Goal: Ask a question

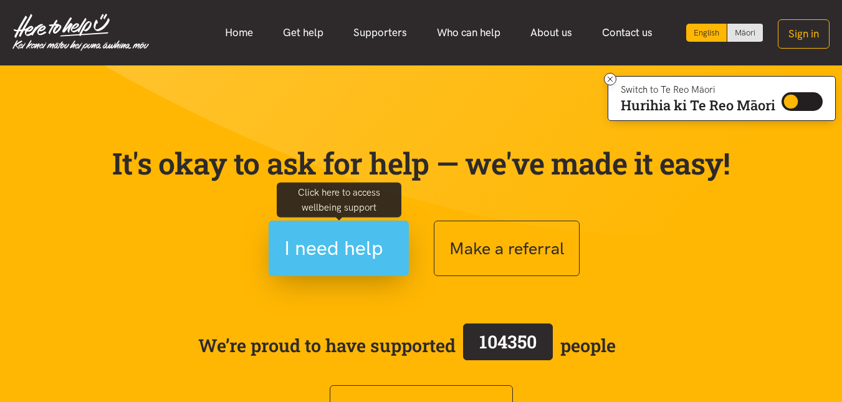
click at [355, 257] on span "I need help" at bounding box center [333, 248] width 99 height 32
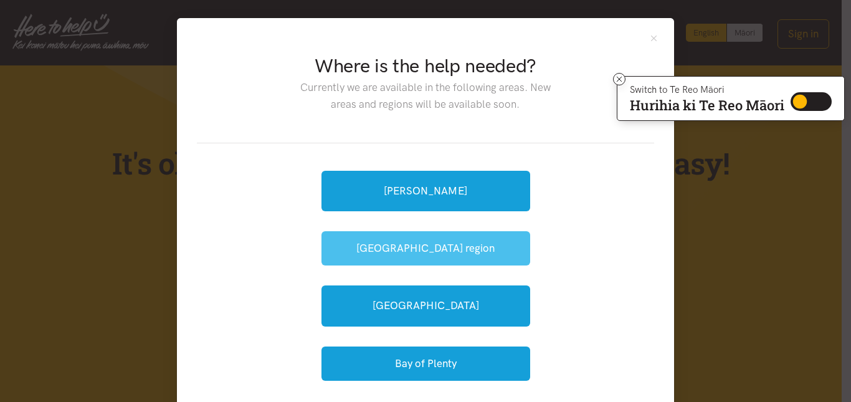
click at [452, 249] on button "[GEOGRAPHIC_DATA] region" at bounding box center [426, 248] width 209 height 34
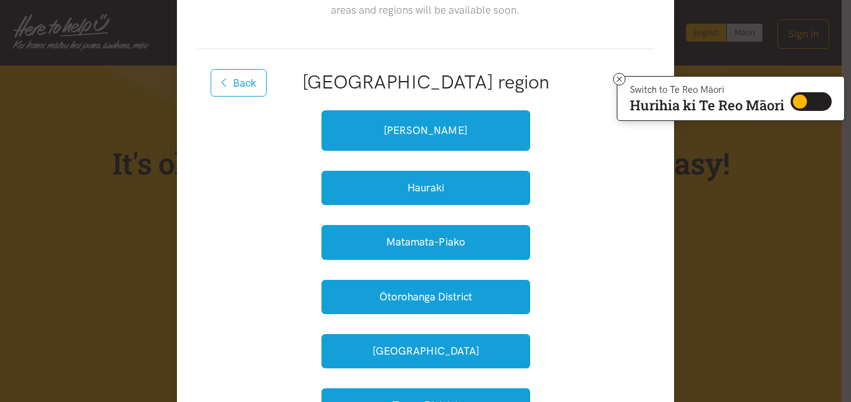
scroll to position [125, 0]
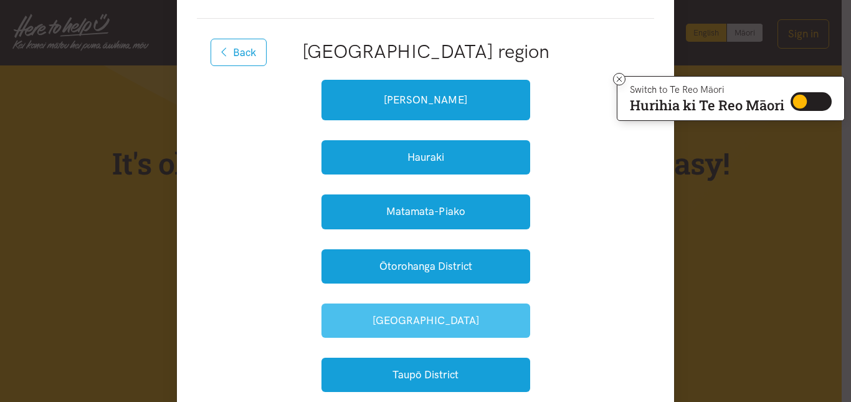
click at [444, 324] on button "South Waikato" at bounding box center [426, 321] width 209 height 34
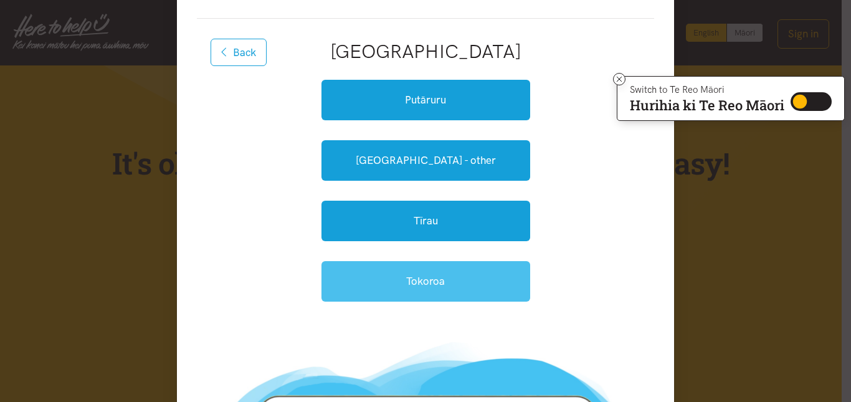
click at [446, 273] on link "Tokoroa" at bounding box center [426, 281] width 209 height 41
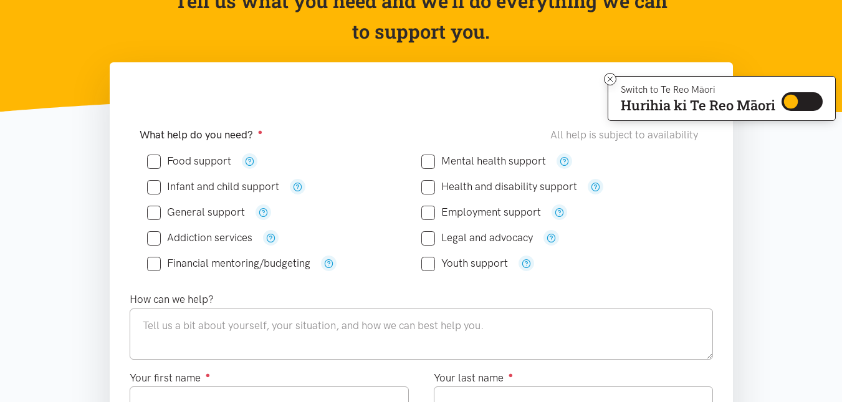
scroll to position [187, 0]
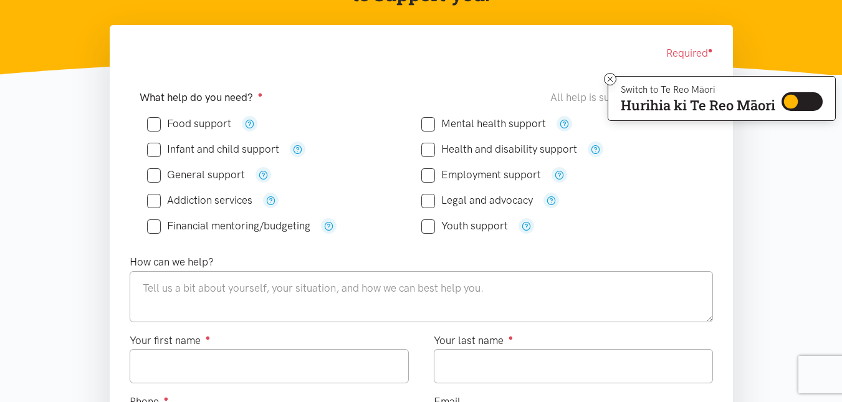
click at [159, 124] on input "Food support" at bounding box center [189, 123] width 84 height 11
checkbox input "true"
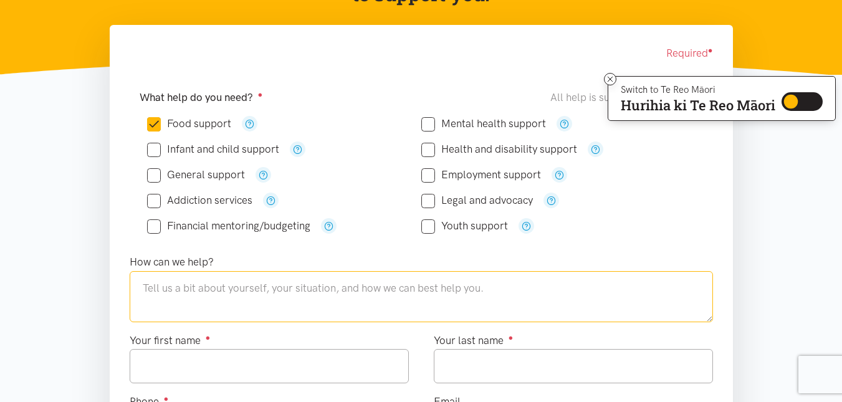
click at [241, 295] on textarea at bounding box center [421, 296] width 583 height 51
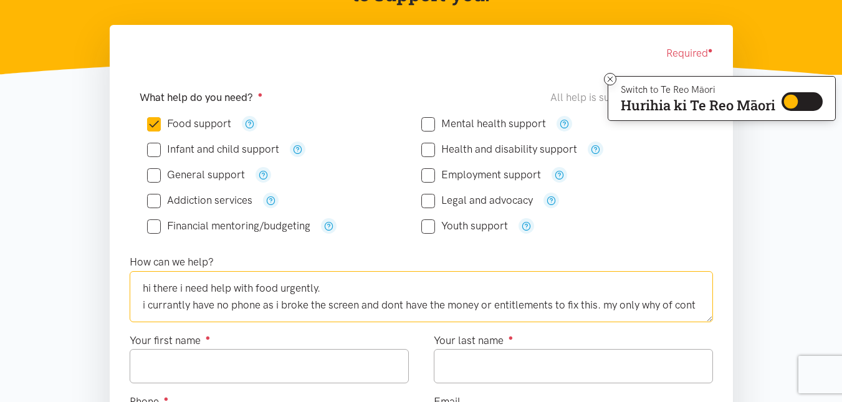
scroll to position [6, 0]
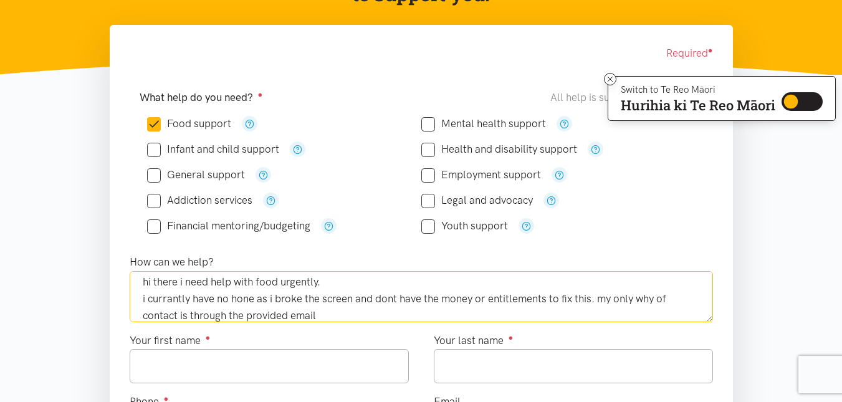
drag, startPoint x: 235, startPoint y: 297, endPoint x: 294, endPoint y: 313, distance: 61.4
click at [294, 313] on textarea "hi there i need help with food urgently. i currantly have no hone as i broke th…" at bounding box center [421, 296] width 583 height 51
click at [231, 297] on textarea "hi there i need help with food urgently. i currantly have no hone as i broke th…" at bounding box center [421, 296] width 583 height 51
click at [333, 315] on textarea "hi there i need help with food urgently. i currantly have no phone as i broke t…" at bounding box center [421, 296] width 583 height 51
click at [661, 297] on textarea "hi there i need help with food urgently. i currantly have no phone as i broke t…" at bounding box center [421, 296] width 583 height 51
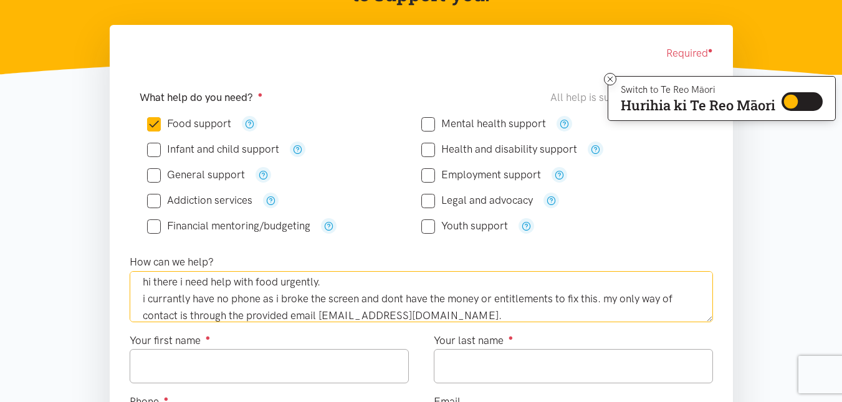
click at [515, 314] on textarea "hi there i need help with food urgently. i currantly have no phone as i broke t…" at bounding box center [421, 296] width 583 height 51
click at [147, 301] on textarea "hi there i need help with food urgently. i currantly have no phone as i broke t…" at bounding box center [421, 296] width 583 height 51
click at [148, 295] on textarea "hi there i need help with food urgently. my family currantly have no phone as i…" at bounding box center [421, 296] width 583 height 51
click at [323, 299] on textarea "hi there i need help with food urgently. My family currantly have no phone as i…" at bounding box center [421, 296] width 583 height 51
click at [370, 299] on textarea "hi there i need help with food urgently. My family currantly have no phone as i…" at bounding box center [421, 296] width 583 height 51
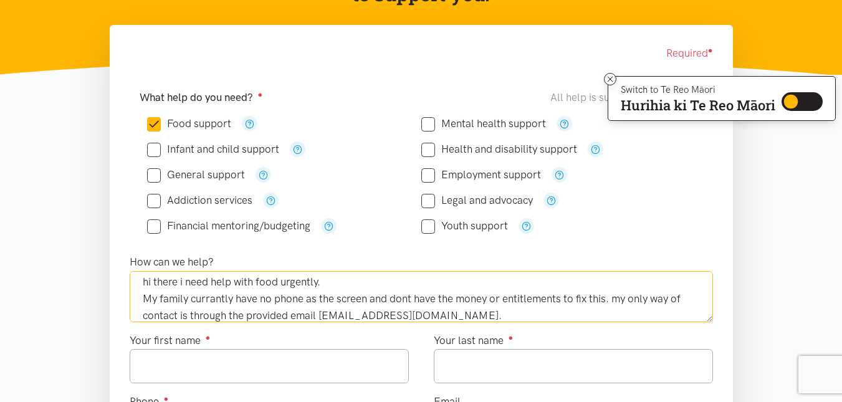
click at [372, 300] on textarea "hi there i need help with food urgently. My family currantly have no phone as t…" at bounding box center [421, 296] width 583 height 51
click at [539, 319] on textarea "hi there i need help with food urgently. My family currantly have no phone as t…" at bounding box center [421, 296] width 583 height 51
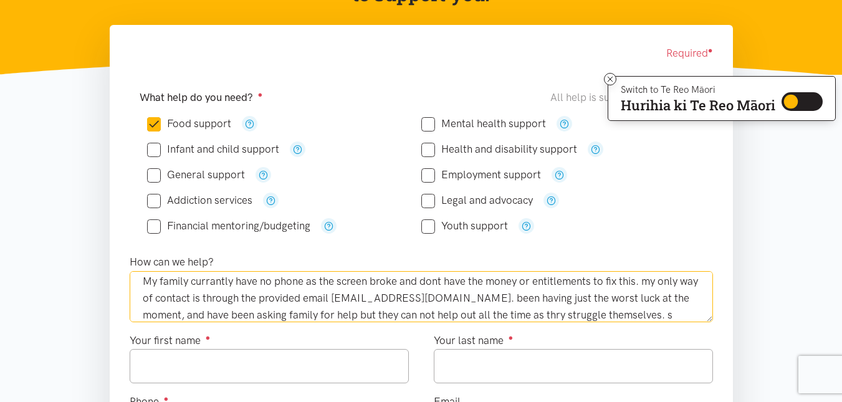
scroll to position [41, 0]
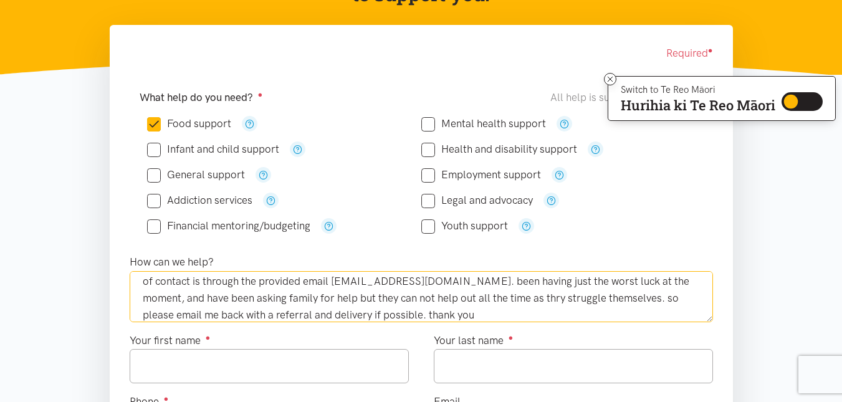
type textarea "hi there i need help with food urgently. My family currantly have no phone as t…"
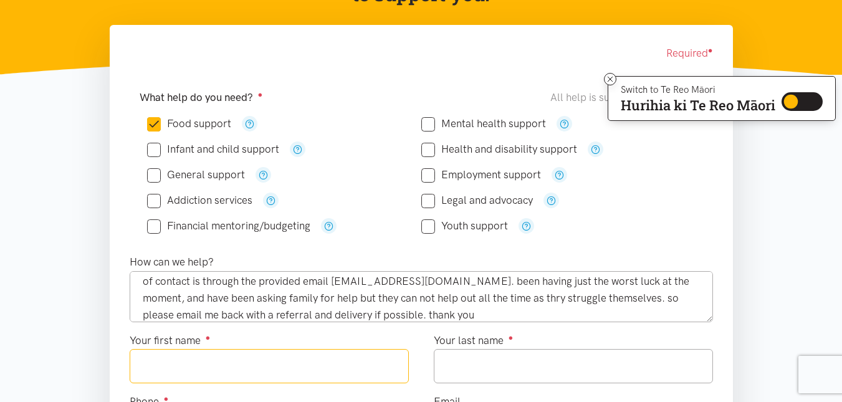
click at [358, 369] on input "Your first name ●" at bounding box center [269, 366] width 279 height 34
type input "********"
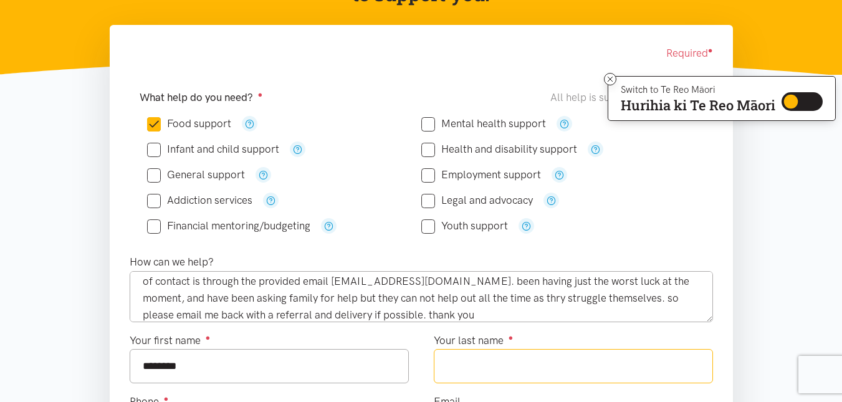
type input "********"
type input "**********"
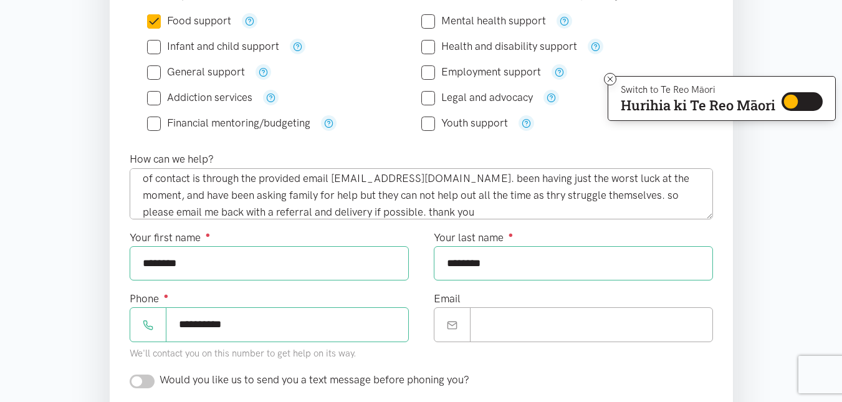
scroll to position [312, 0]
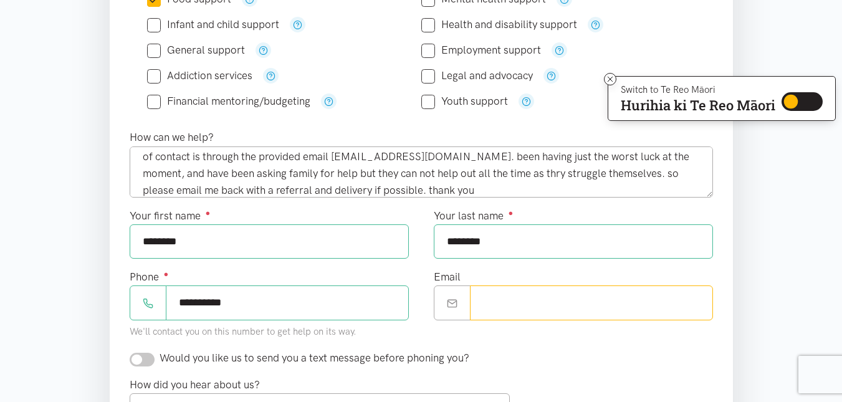
click at [495, 309] on input "Email" at bounding box center [591, 302] width 243 height 34
type input "**********"
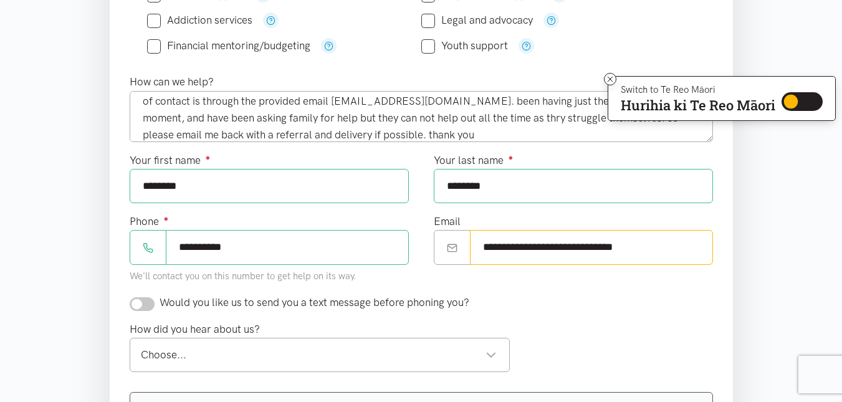
scroll to position [436, 0]
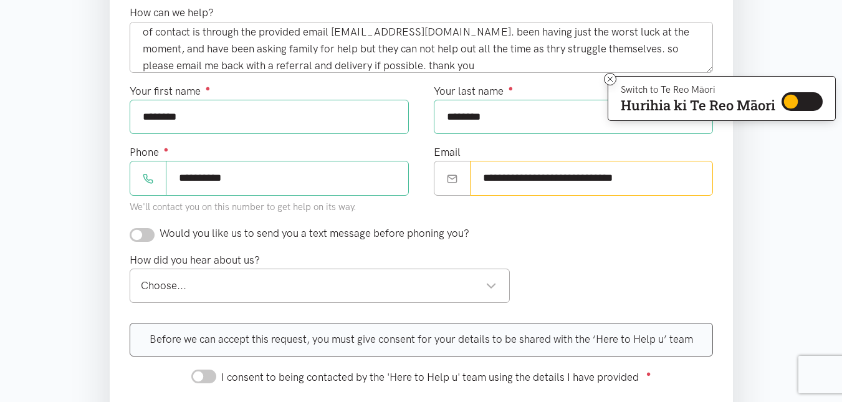
click at [439, 284] on div "Choose..." at bounding box center [319, 285] width 357 height 17
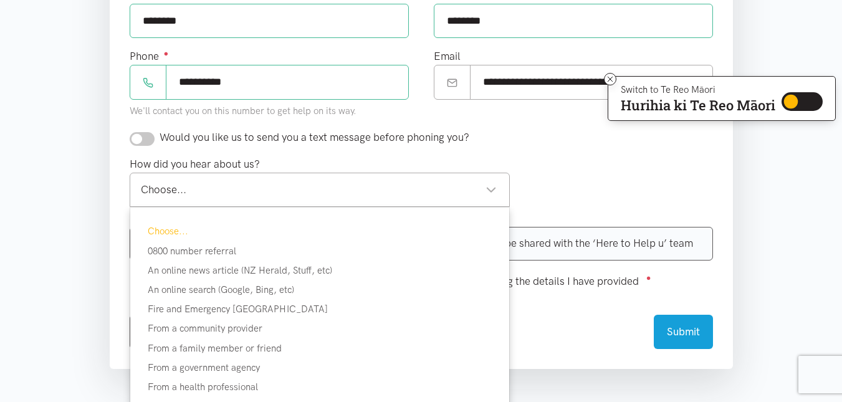
scroll to position [561, 0]
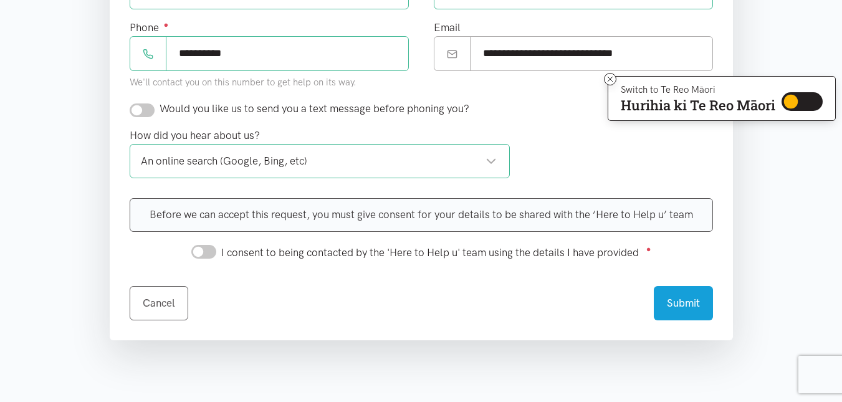
click at [201, 254] on input "I consent to being contacted by the 'Here to Help u' team using the details I h…" at bounding box center [203, 252] width 25 height 14
checkbox input "true"
click at [679, 308] on button "Submit" at bounding box center [683, 301] width 59 height 34
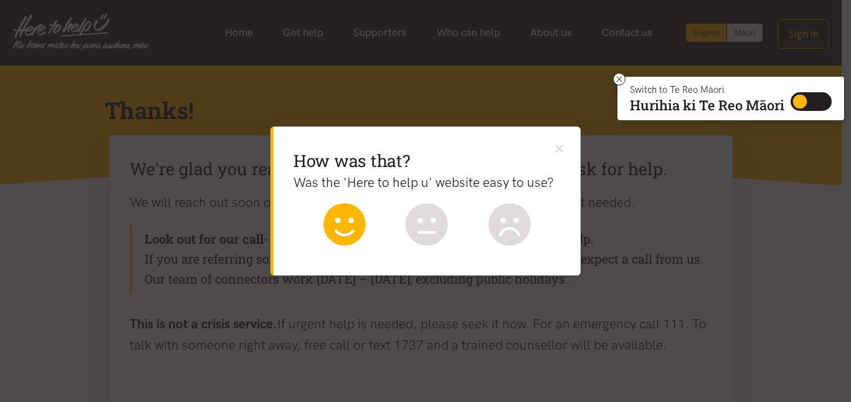
click at [350, 225] on icon at bounding box center [344, 224] width 42 height 42
